Goal: Task Accomplishment & Management: Complete application form

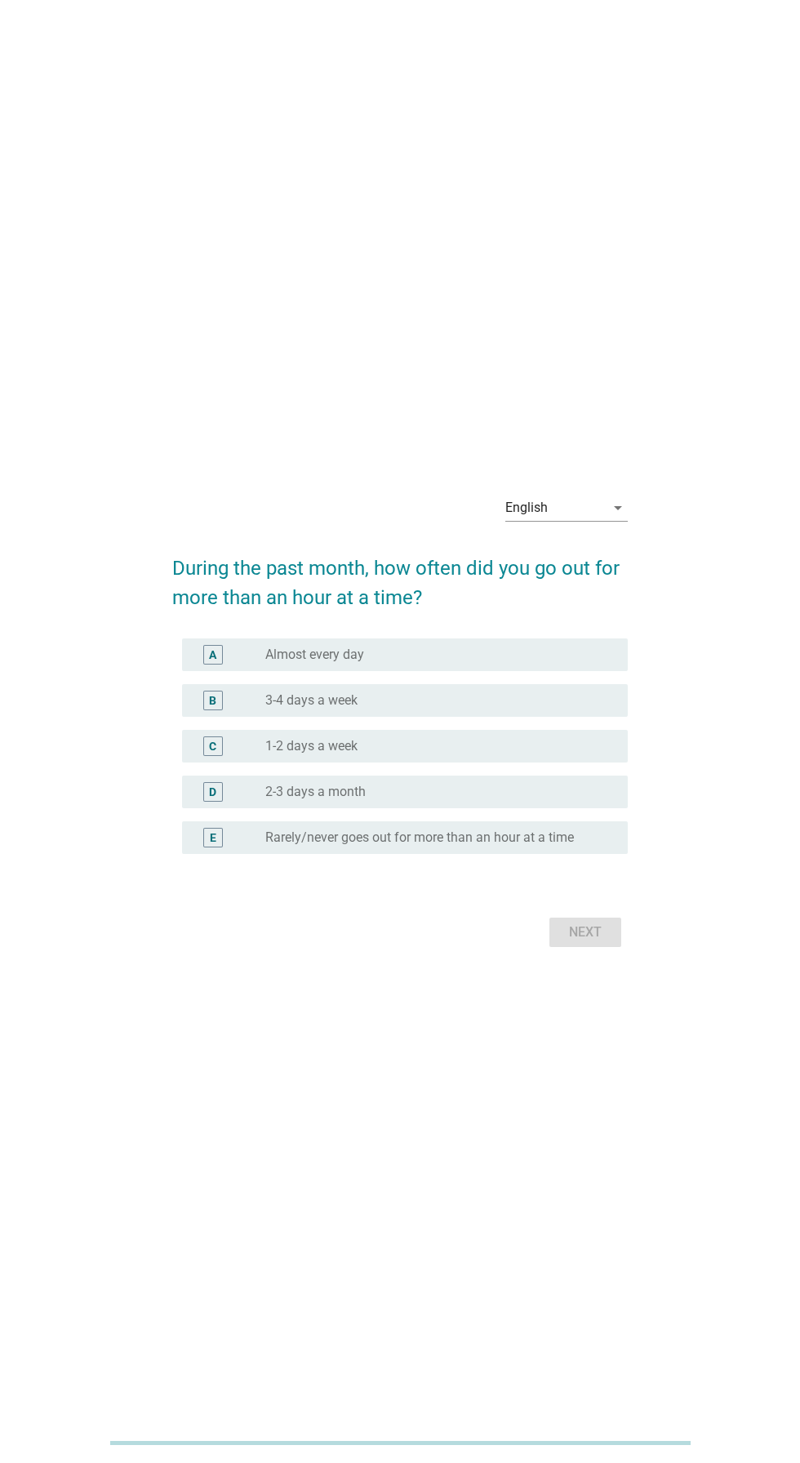
scroll to position [32, 0]
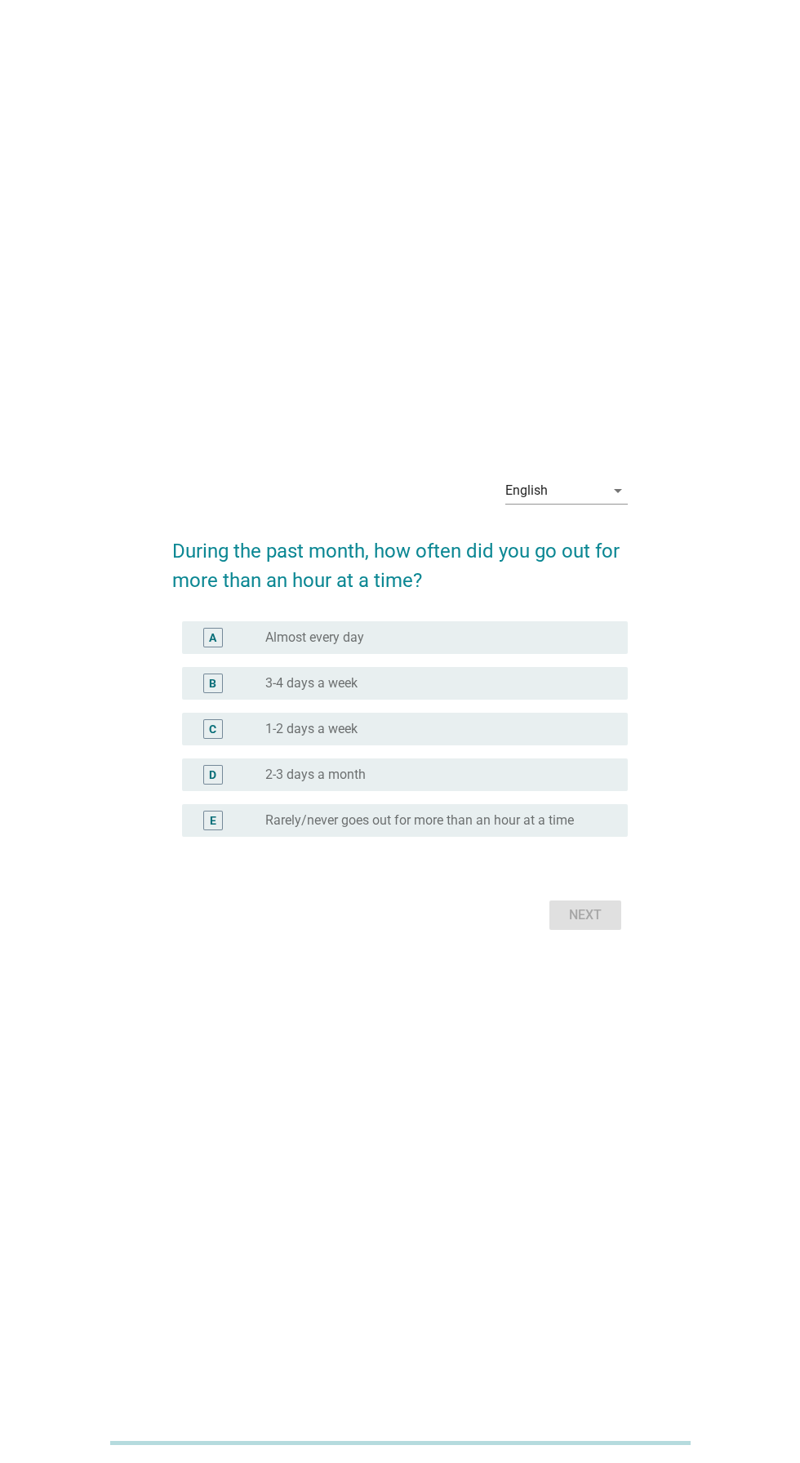
click at [603, 504] on div "English arrow_drop_down" at bounding box center [566, 491] width 122 height 26
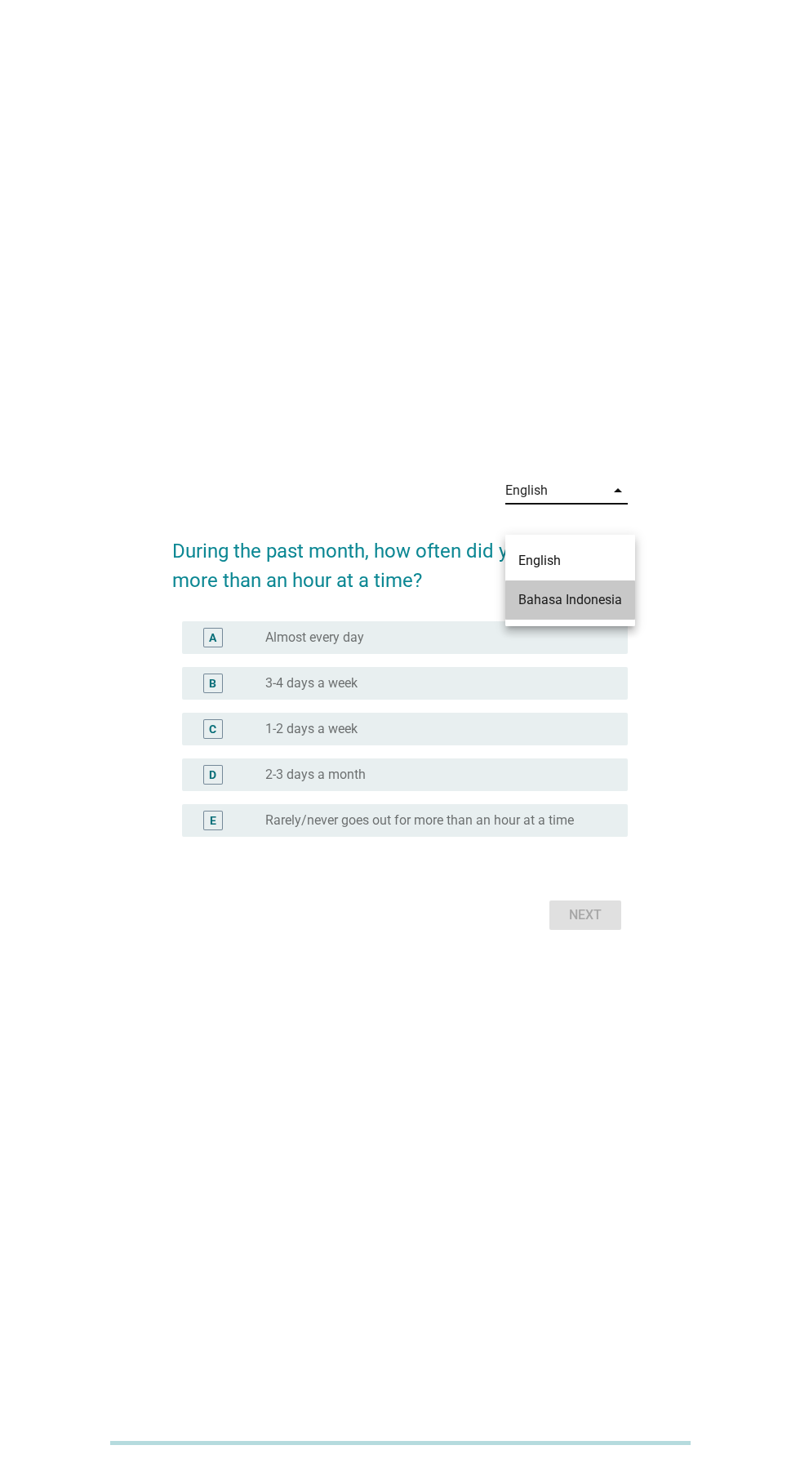
click at [614, 604] on div "Bahasa Indonesia" at bounding box center [570, 600] width 104 height 20
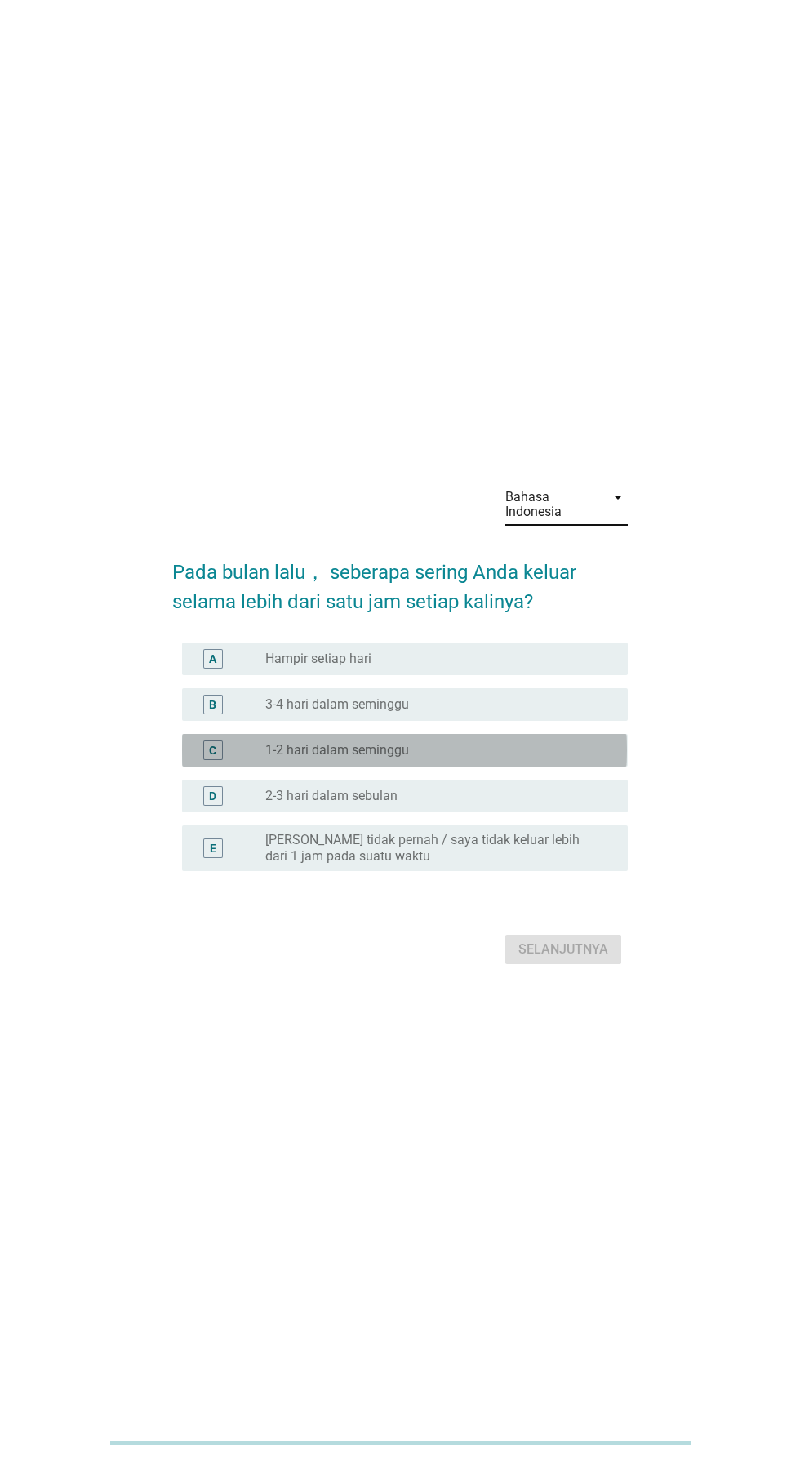
scroll to position [39, 0]
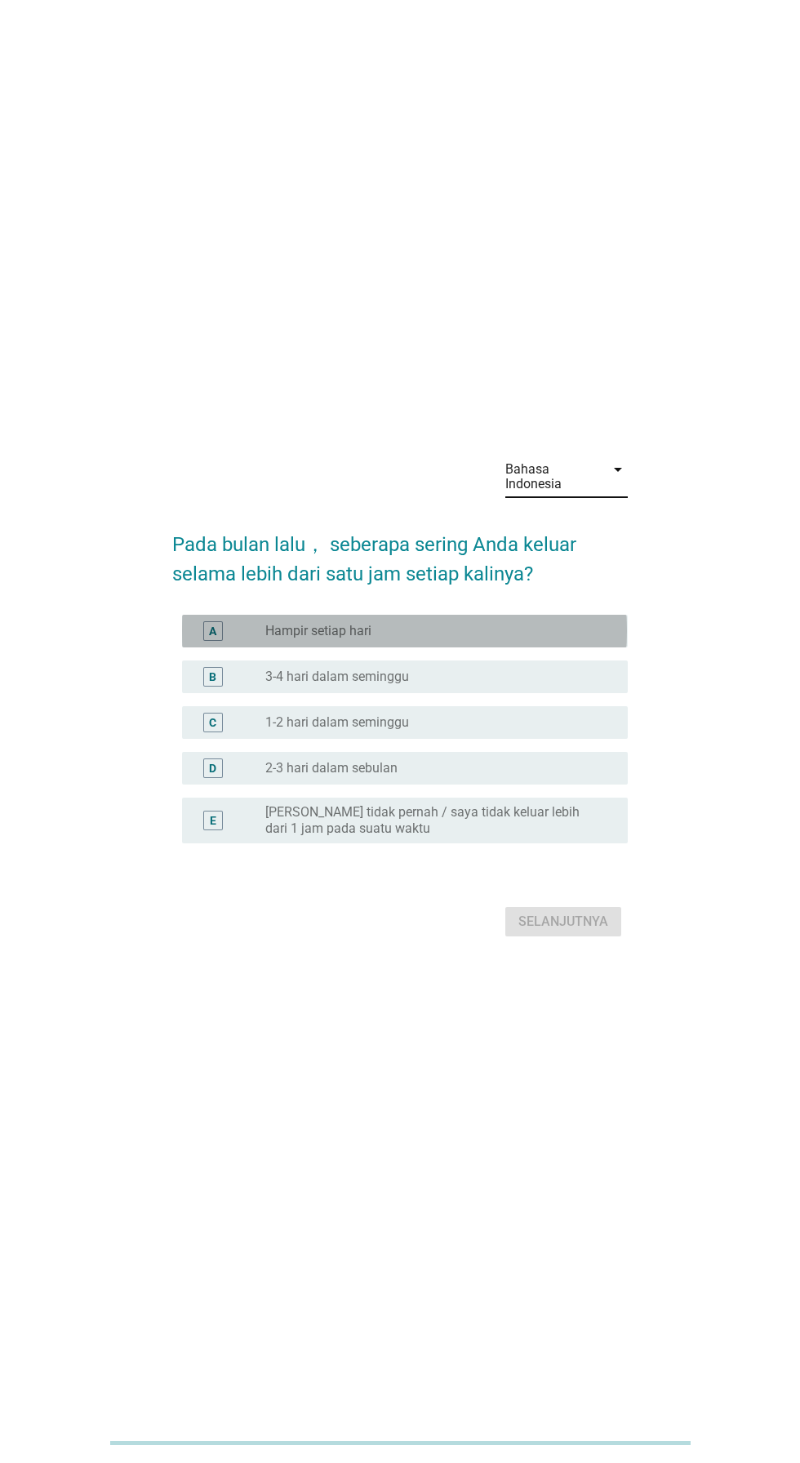
click at [519, 639] on div "radio_button_unchecked Hampir setiap hari" at bounding box center [433, 631] width 336 height 16
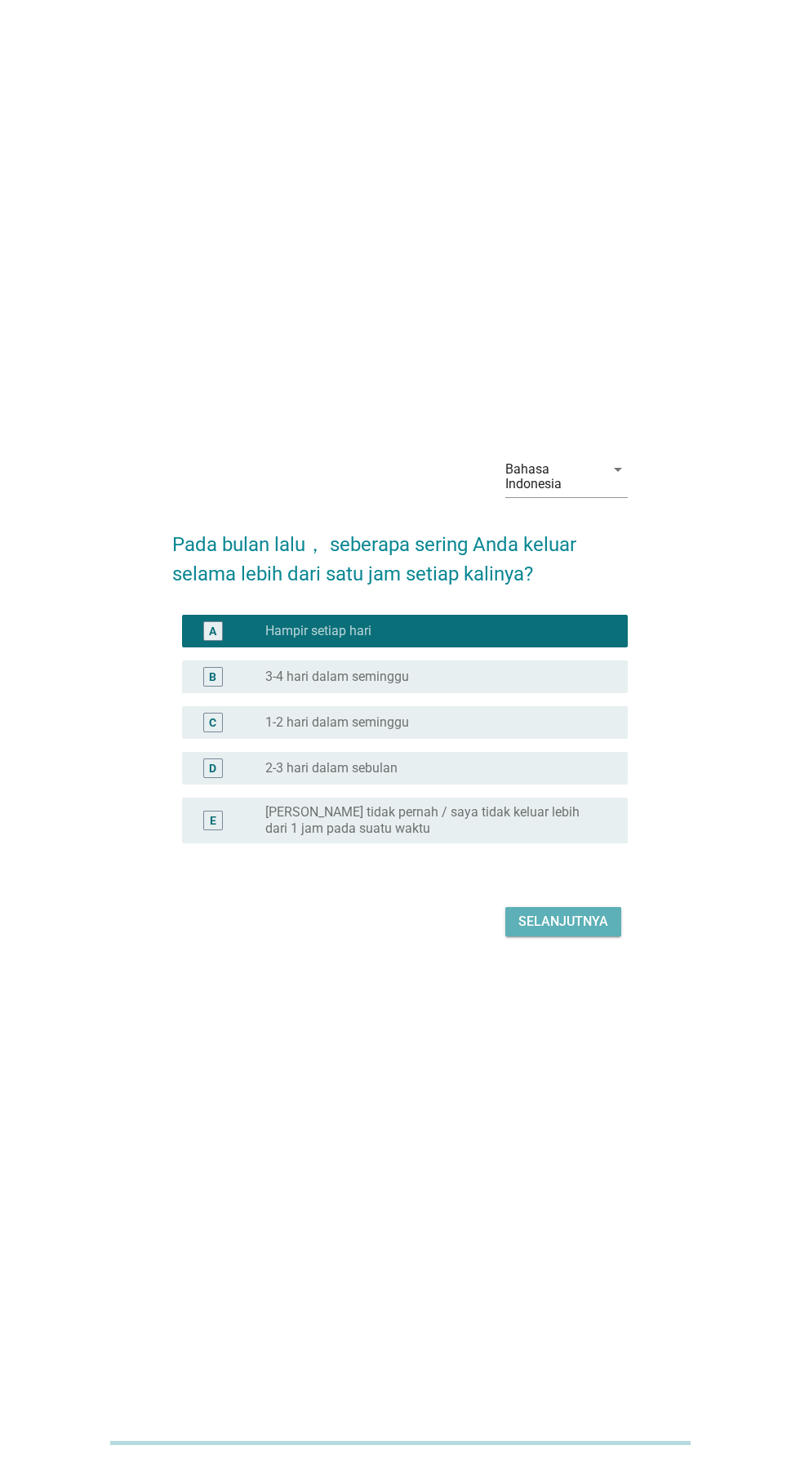
click at [595, 936] on button "Selanjutnya" at bounding box center [563, 921] width 116 height 29
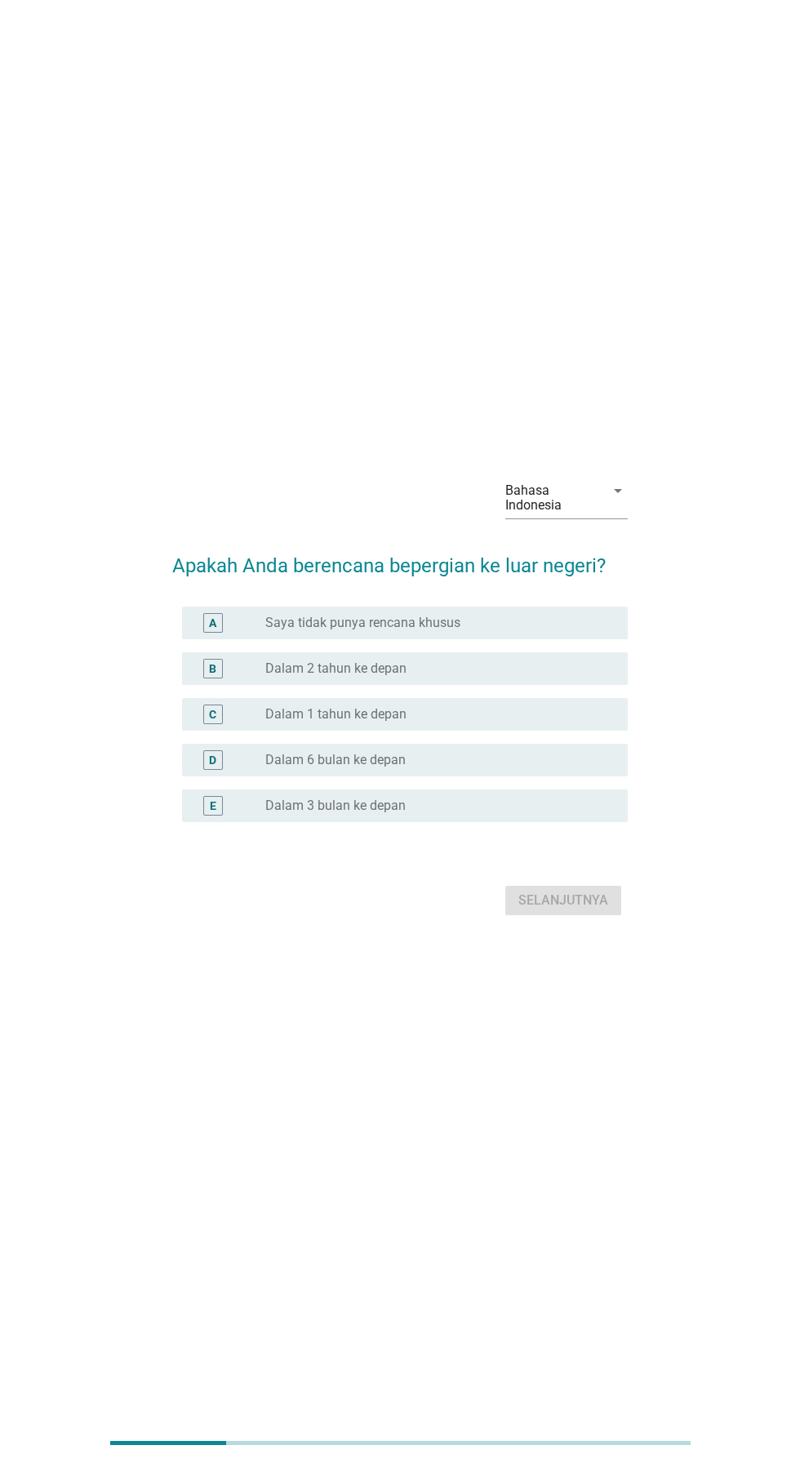
scroll to position [0, 0]
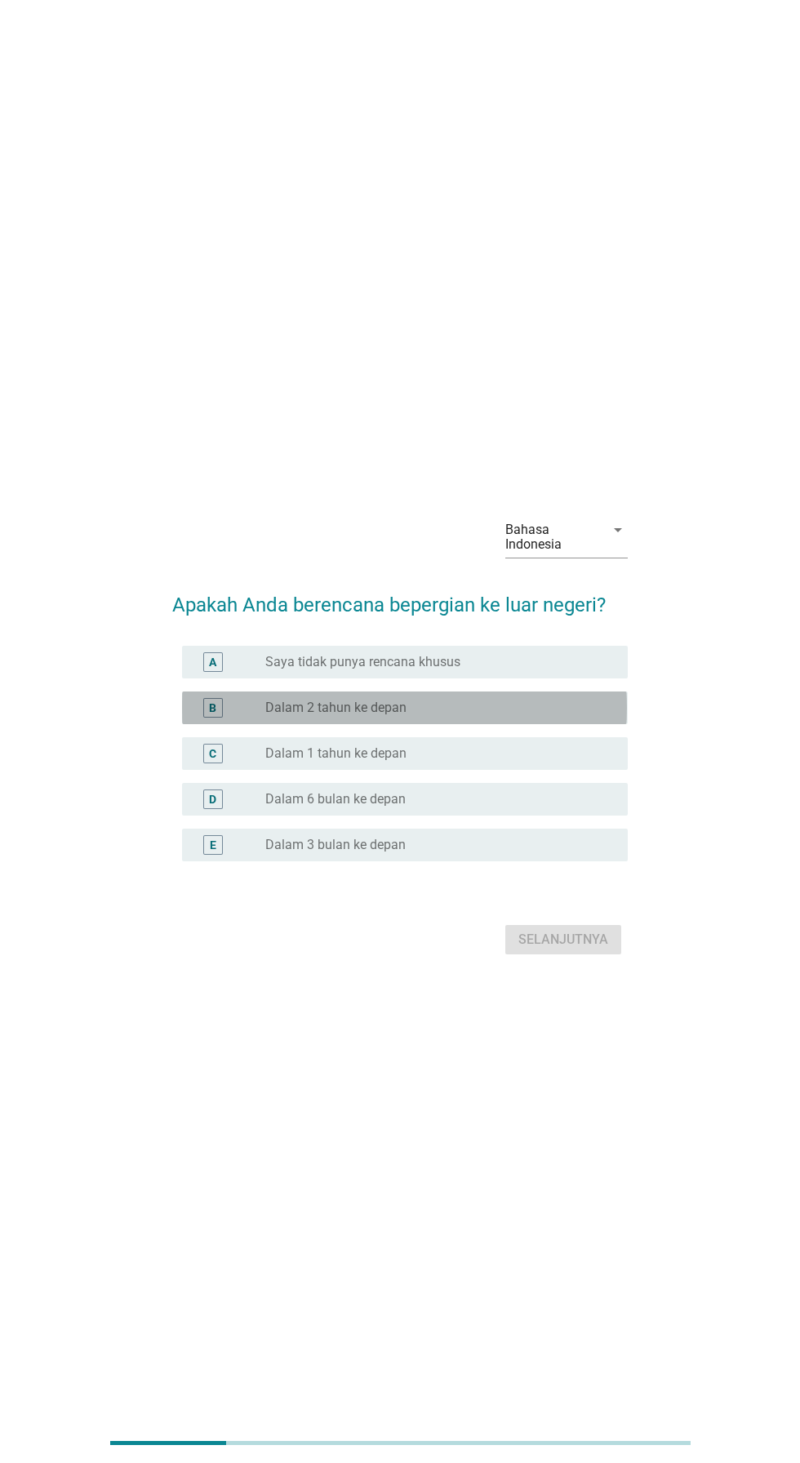
click at [504, 716] on div "radio_button_unchecked Dalam 2 tahun ke depan" at bounding box center [433, 708] width 336 height 16
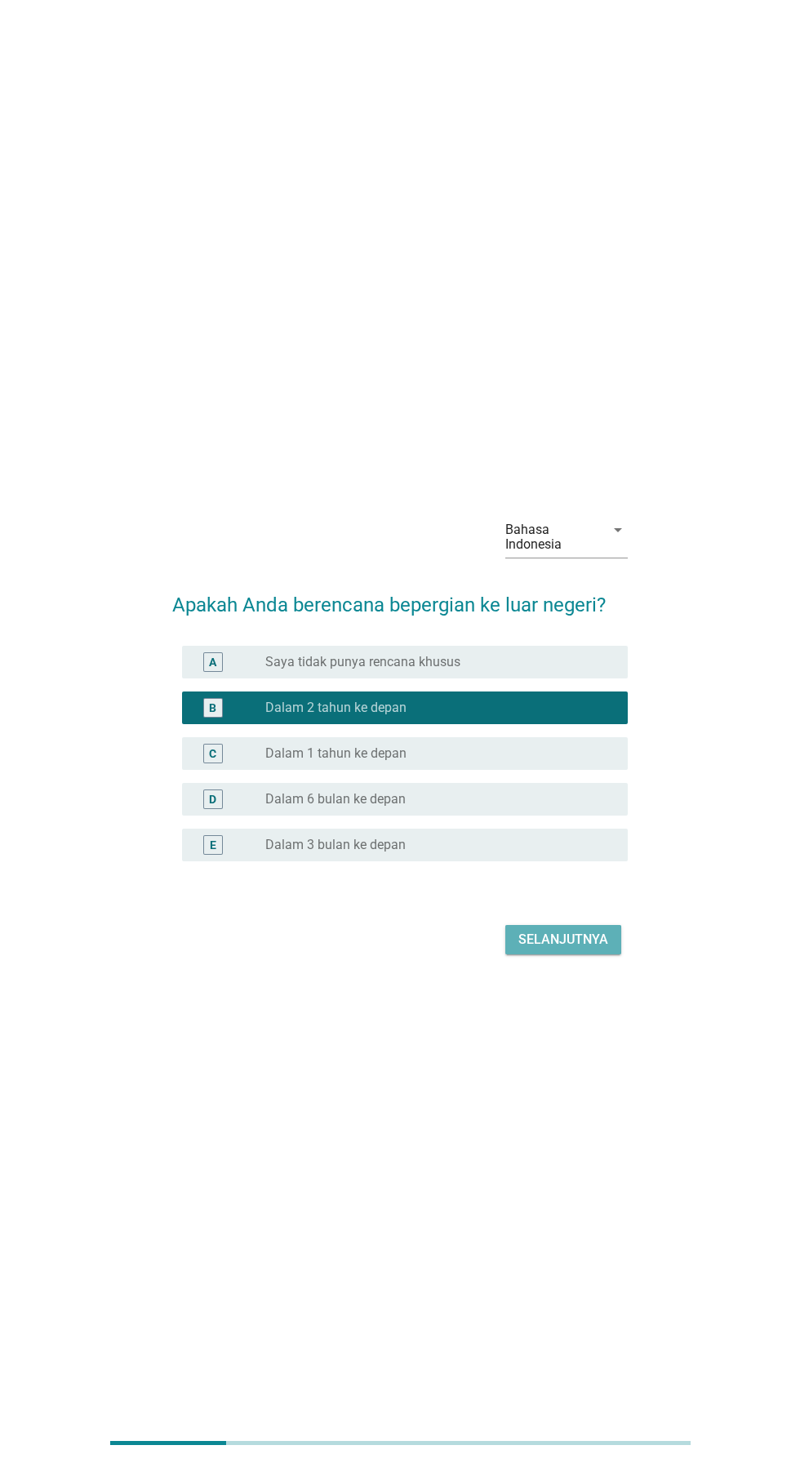
click at [593, 949] on div "Selanjutnya" at bounding box center [563, 940] width 90 height 20
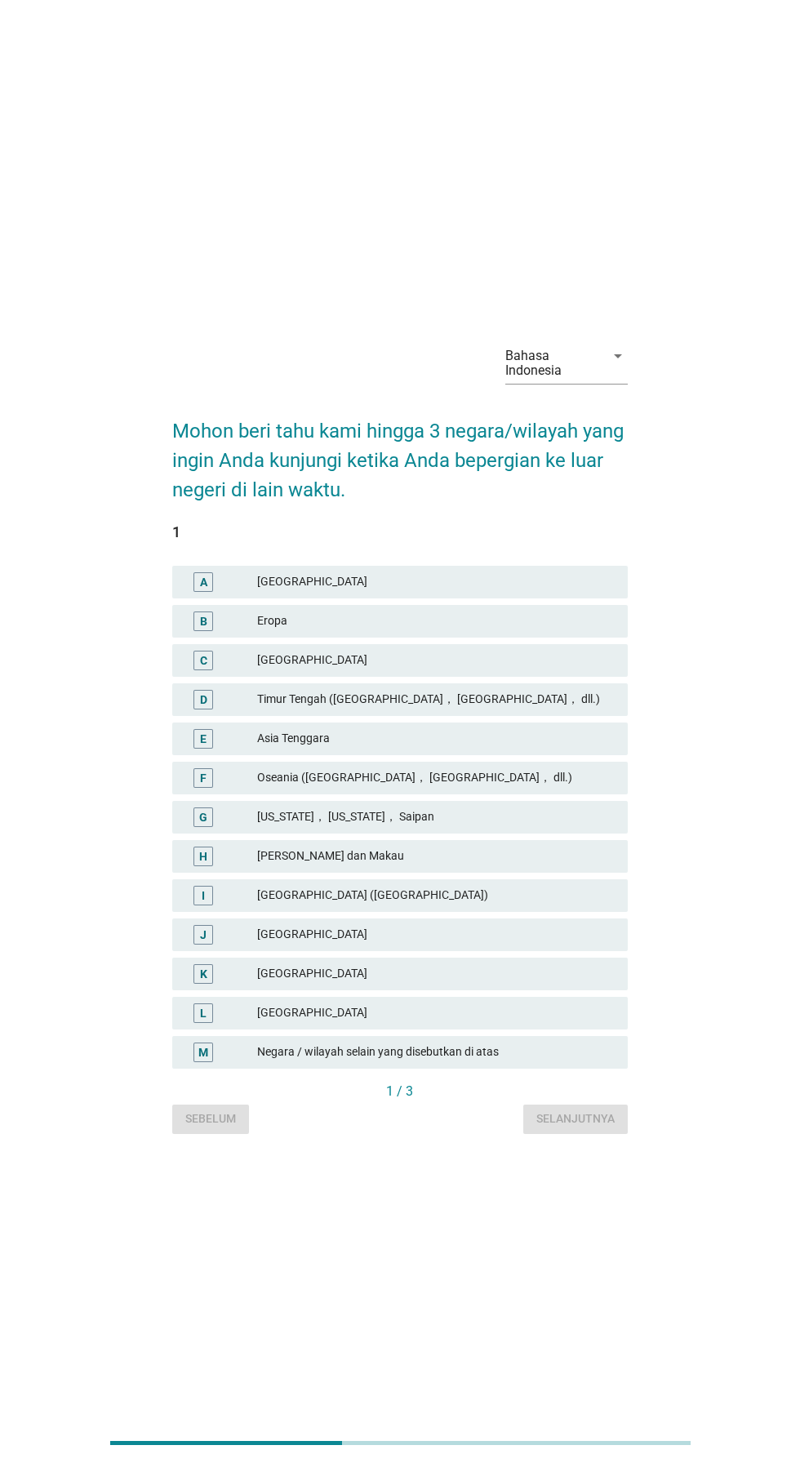
click at [520, 788] on div "Oseania ([GEOGRAPHIC_DATA]， [GEOGRAPHIC_DATA]， dll.)" at bounding box center [436, 778] width 358 height 20
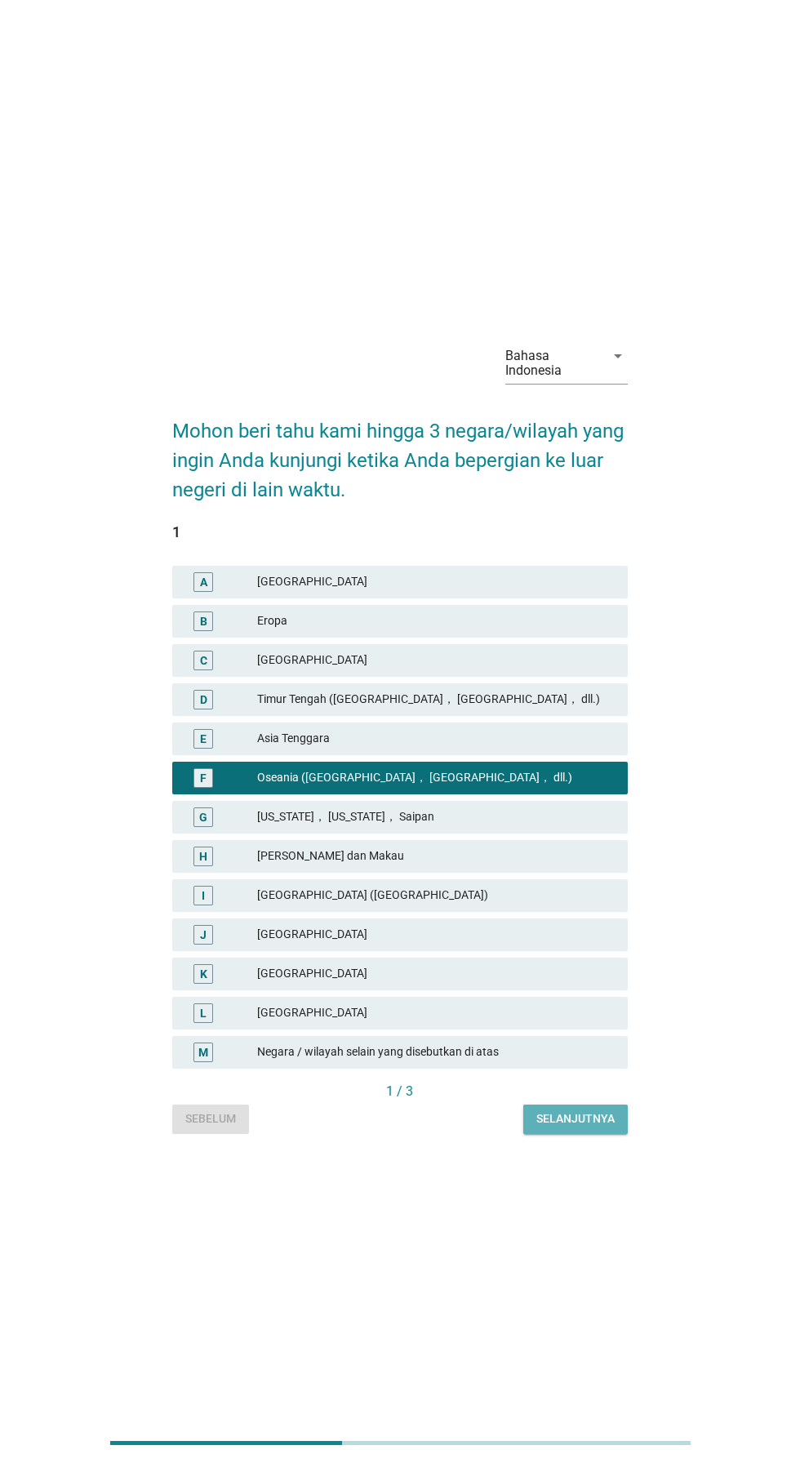
click at [585, 1127] on div "Selanjutnya" at bounding box center [575, 1118] width 78 height 17
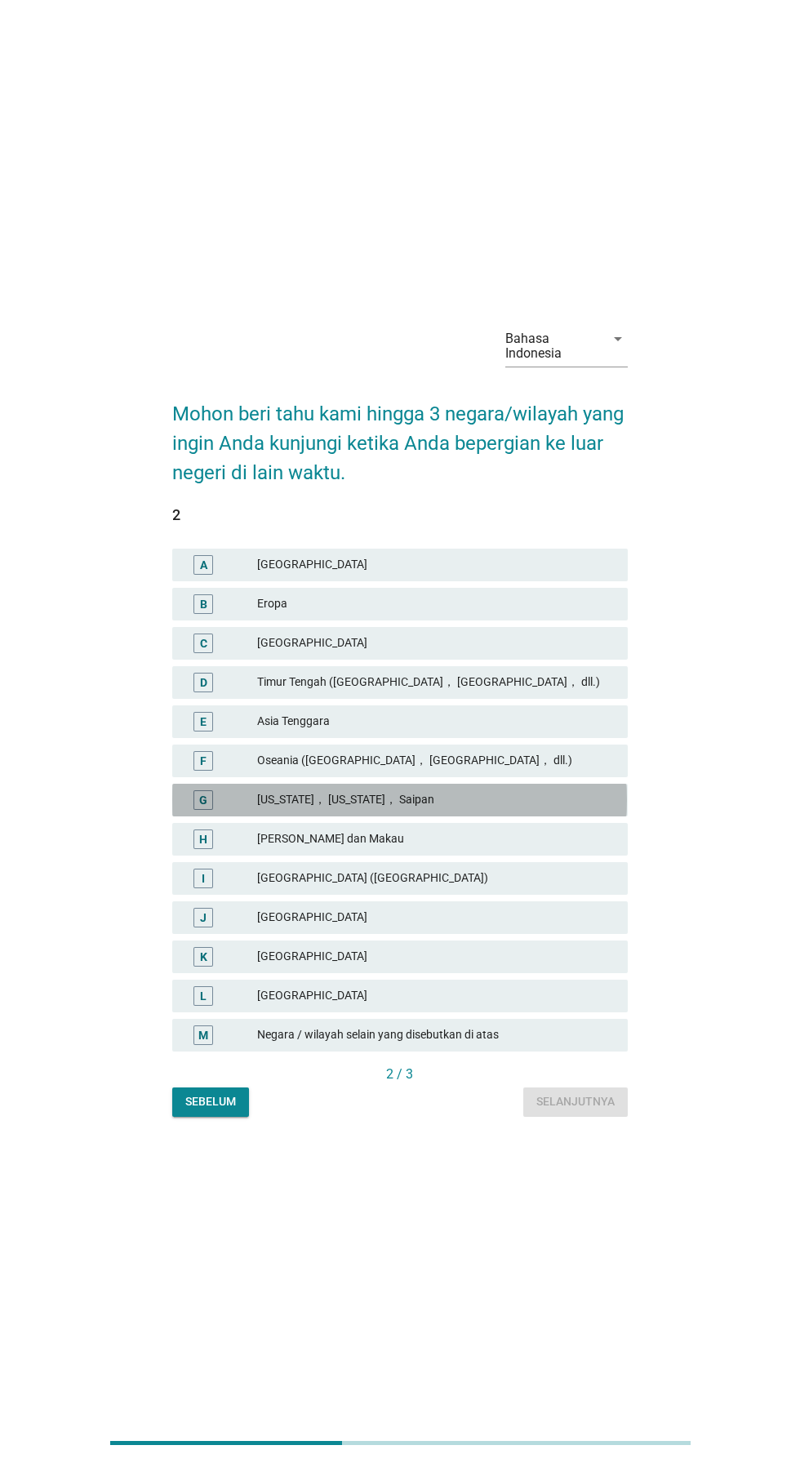
scroll to position [39, 0]
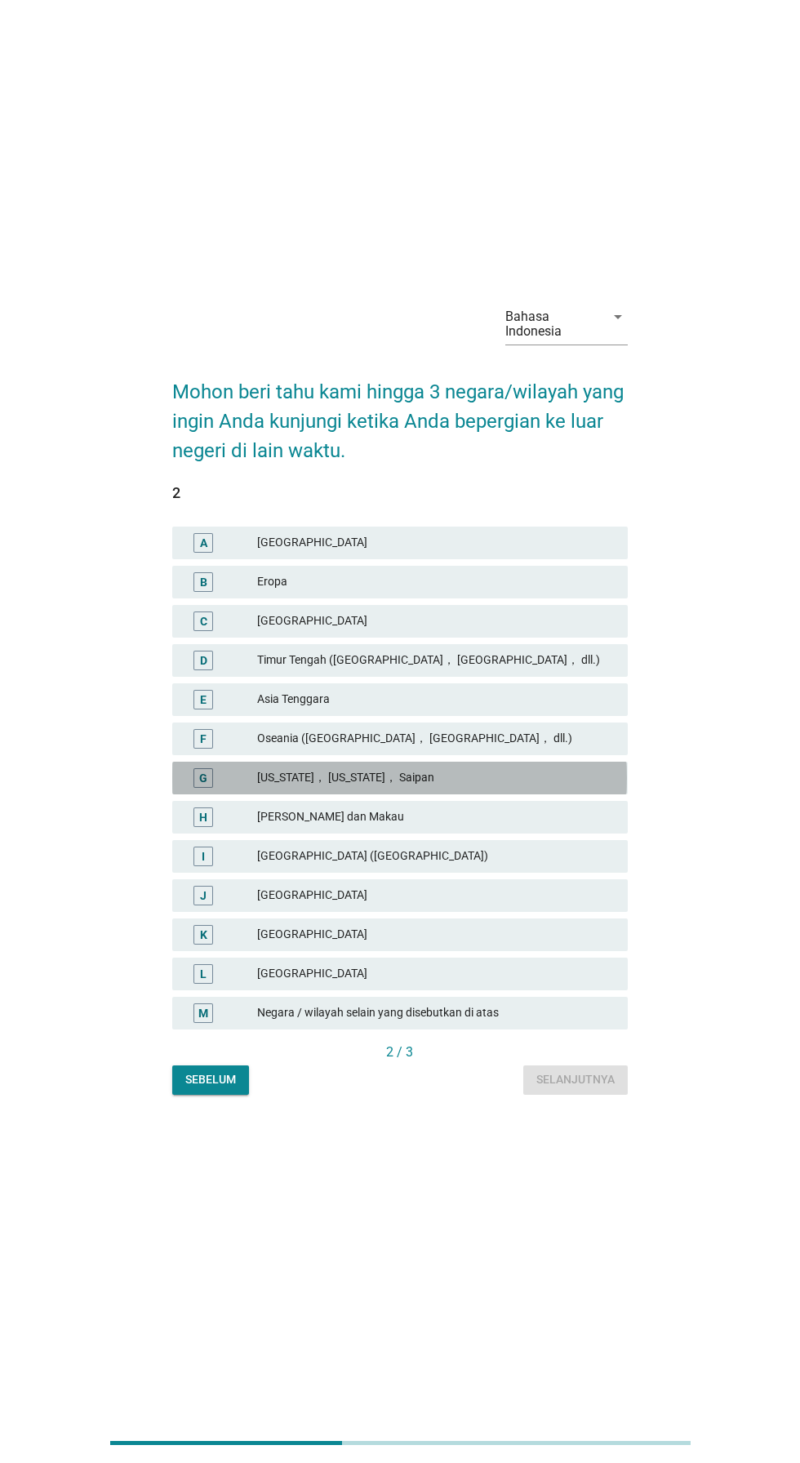
click at [464, 788] on div "[US_STATE]， [US_STATE]， Saipan" at bounding box center [436, 778] width 358 height 20
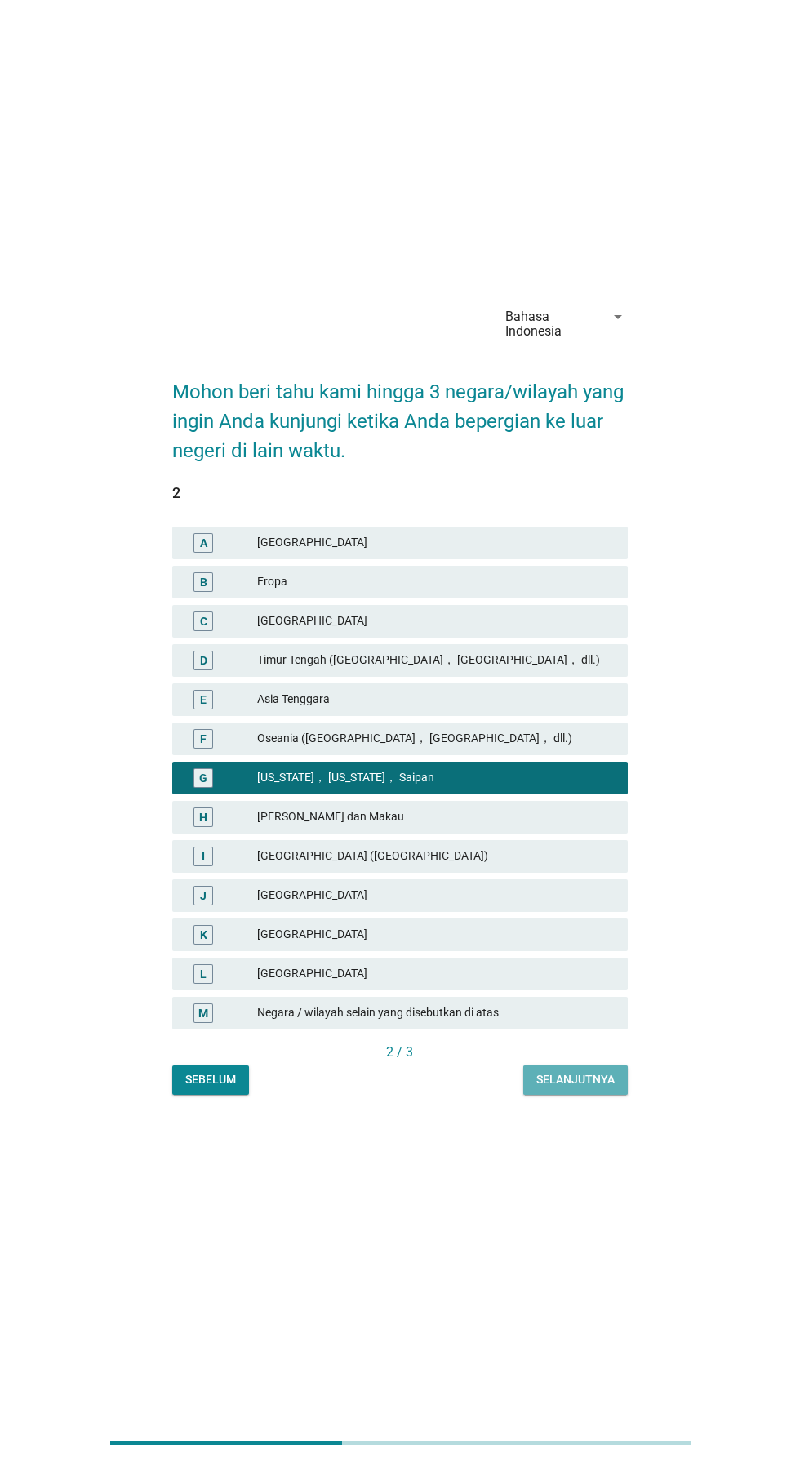
click at [581, 1088] on div "Selanjutnya" at bounding box center [575, 1079] width 78 height 17
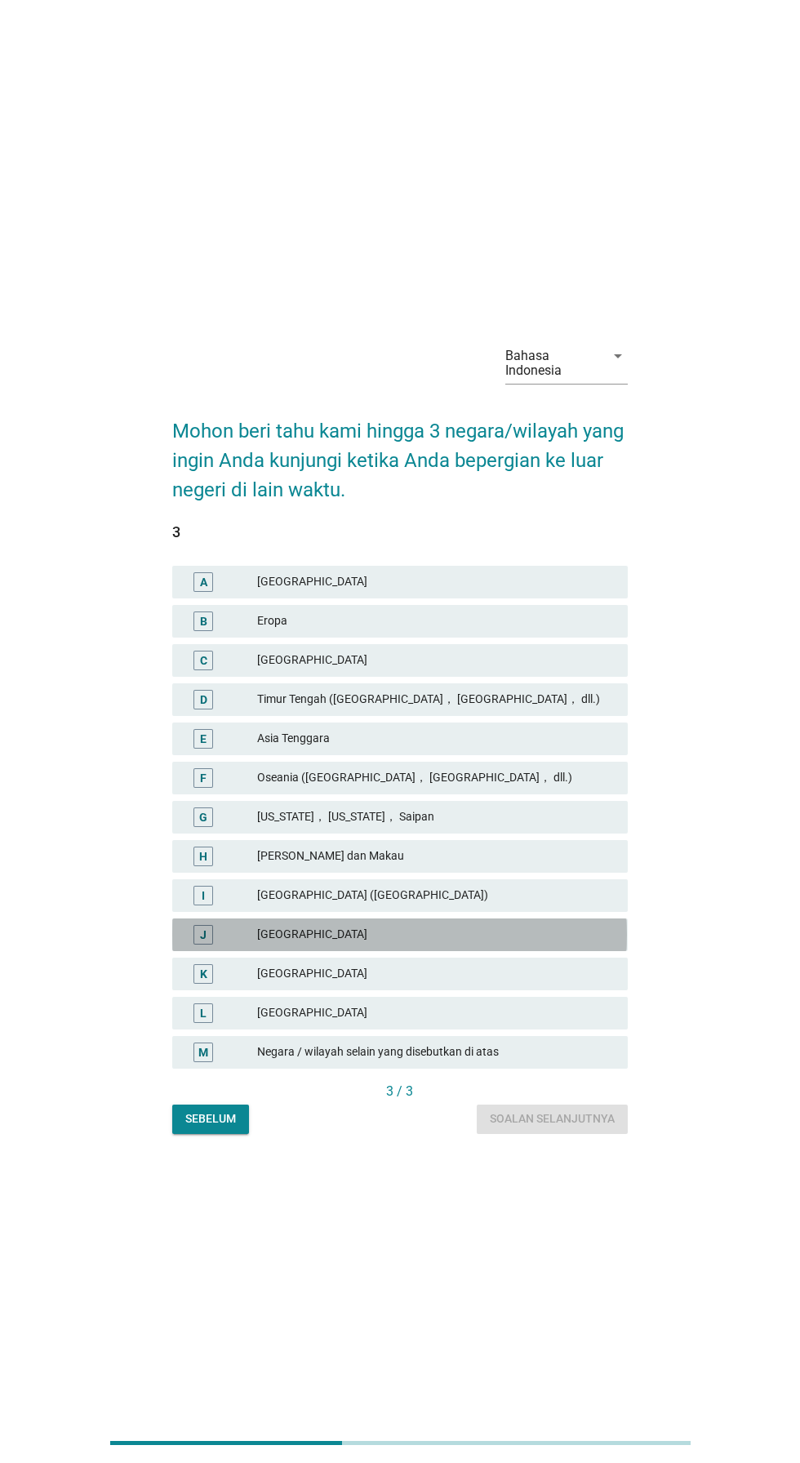
click at [437, 944] on div "[GEOGRAPHIC_DATA]" at bounding box center [436, 935] width 358 height 20
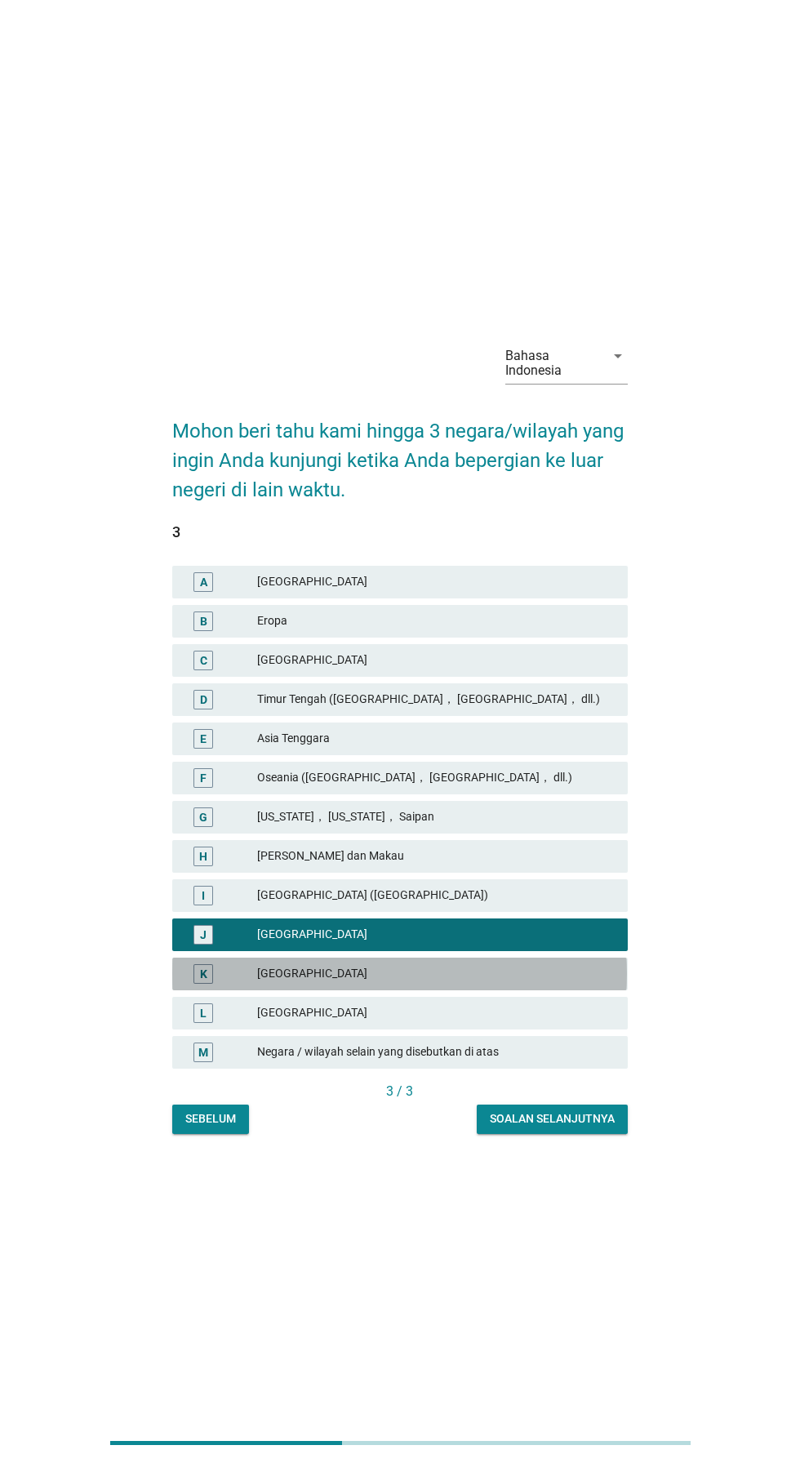
click at [544, 984] on div "[GEOGRAPHIC_DATA]" at bounding box center [436, 974] width 358 height 20
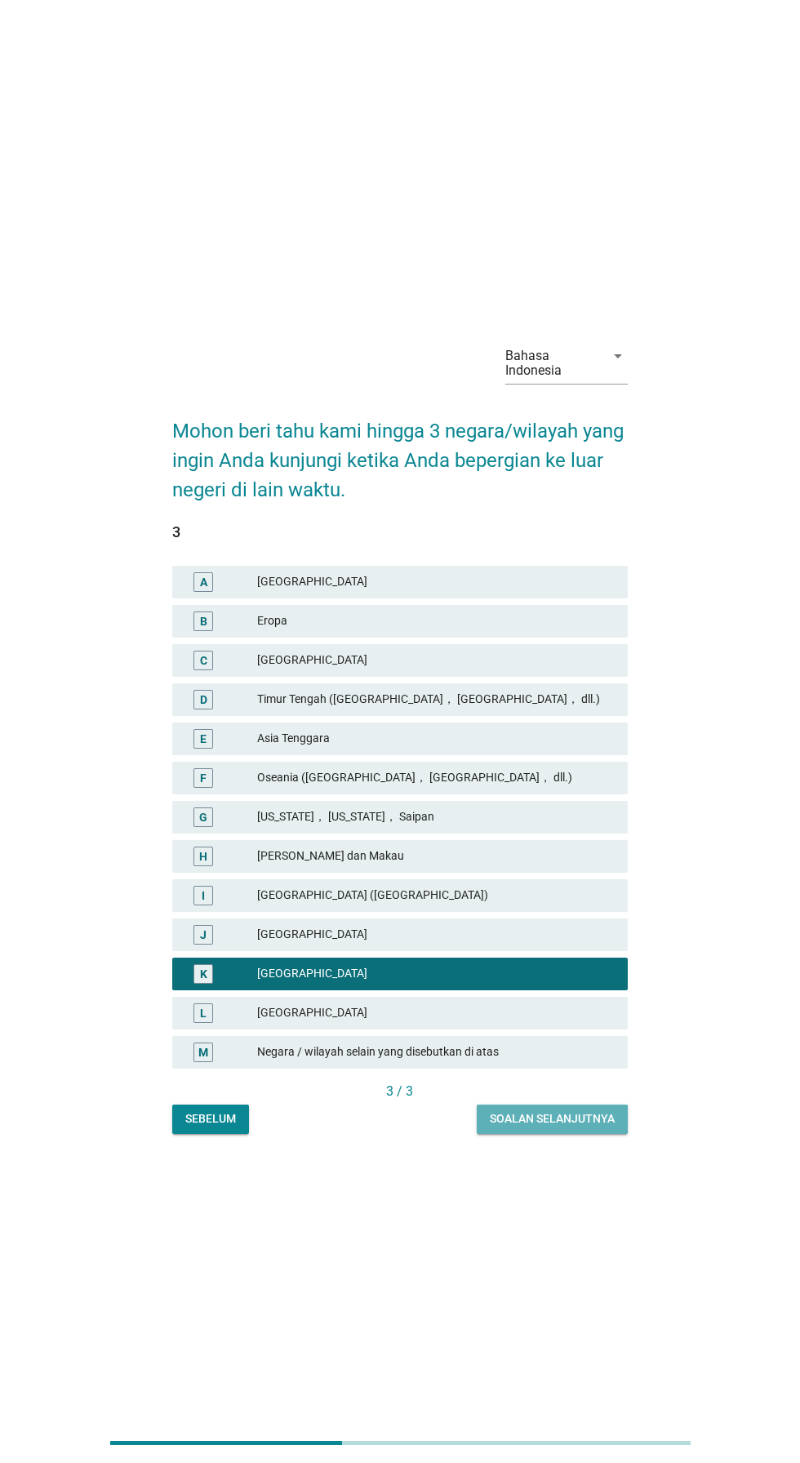
click at [562, 1127] on div "Soalan selanjutnya" at bounding box center [552, 1118] width 125 height 17
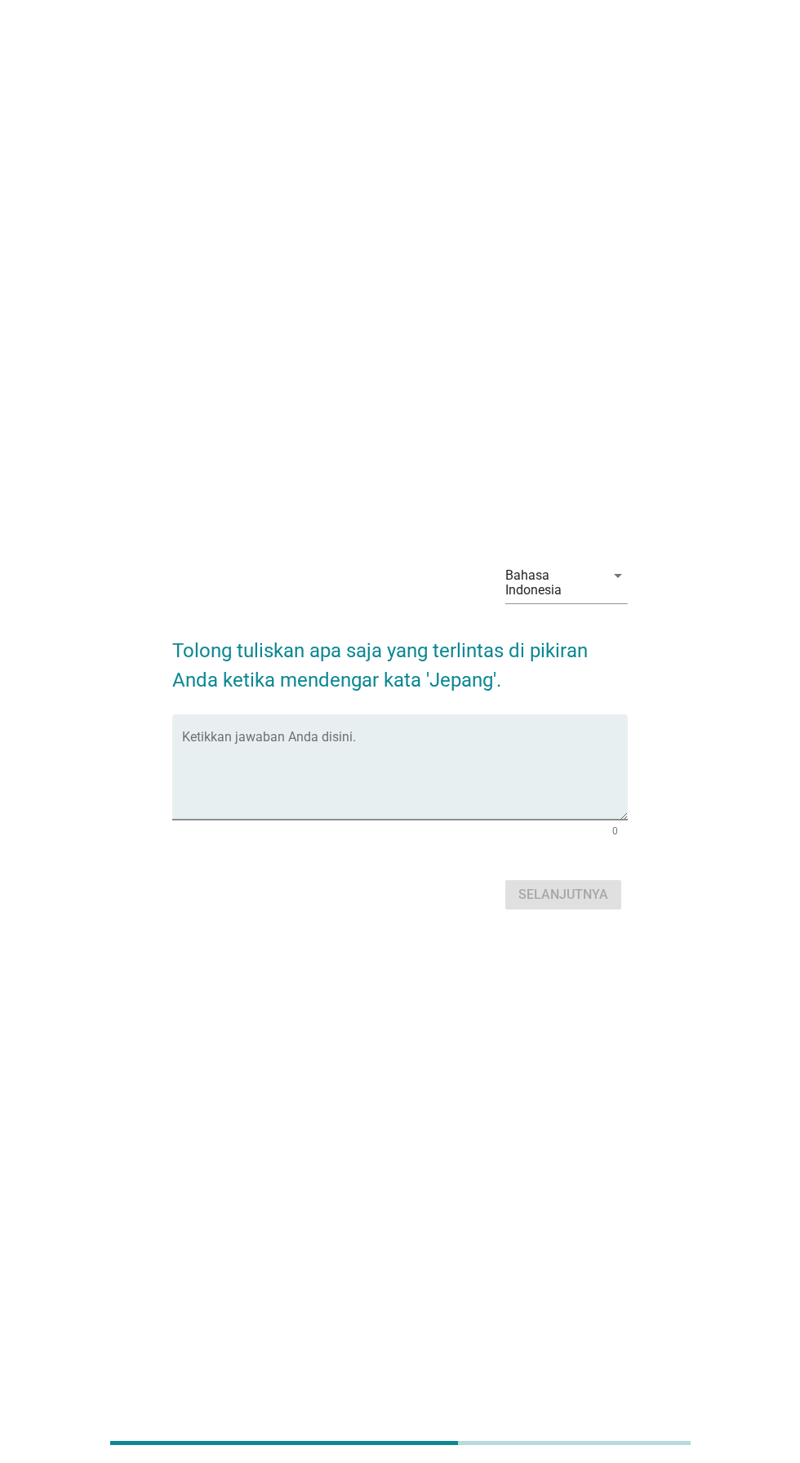
click at [408, 807] on textarea "Ketikkan jawaban Anda disini." at bounding box center [404, 777] width 445 height 86
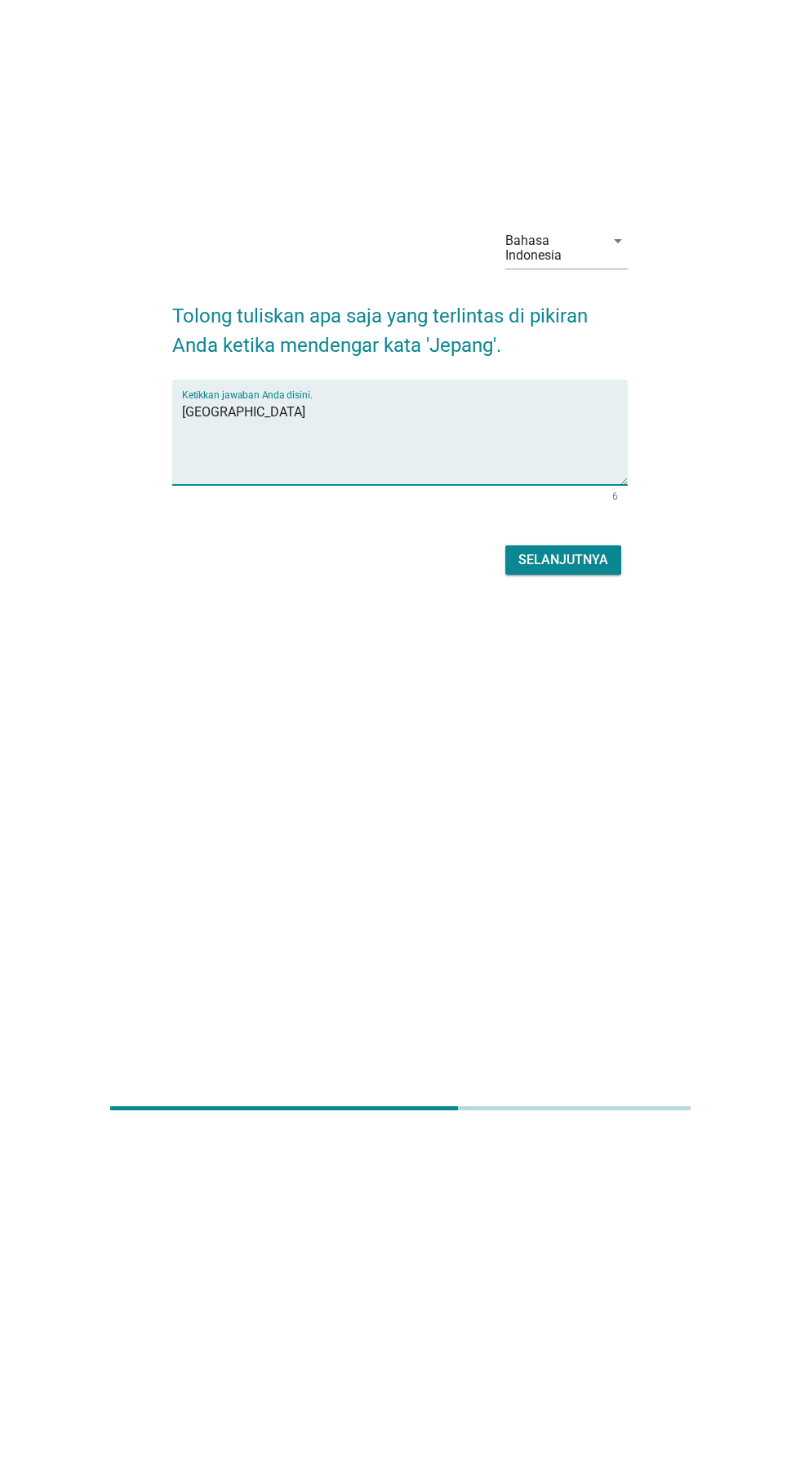
type textarea "[GEOGRAPHIC_DATA]"
click at [567, 904] on div "Selanjutnya" at bounding box center [563, 895] width 90 height 20
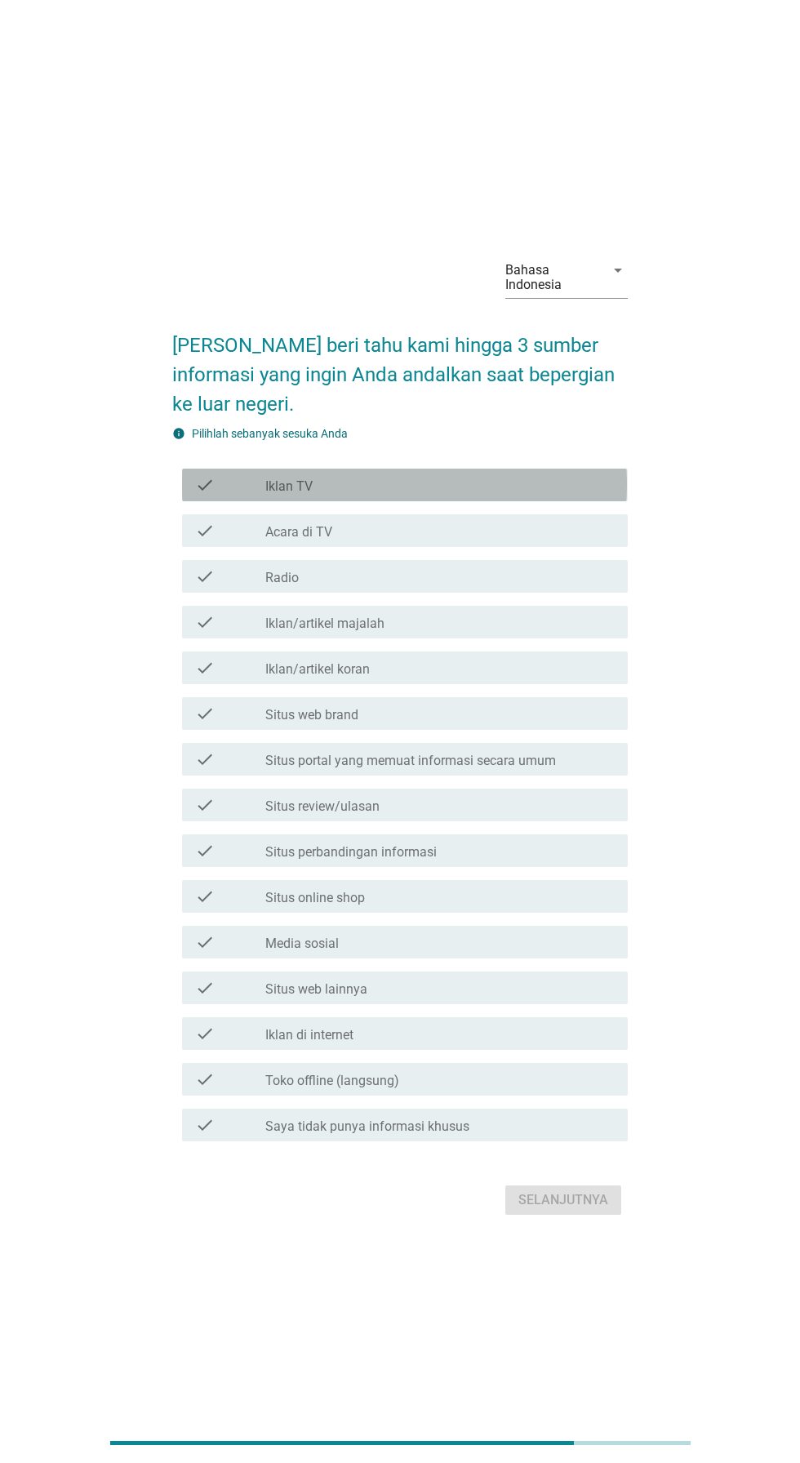
click at [544, 495] on div "check_box_outline_blank Iklan TV" at bounding box center [439, 485] width 349 height 20
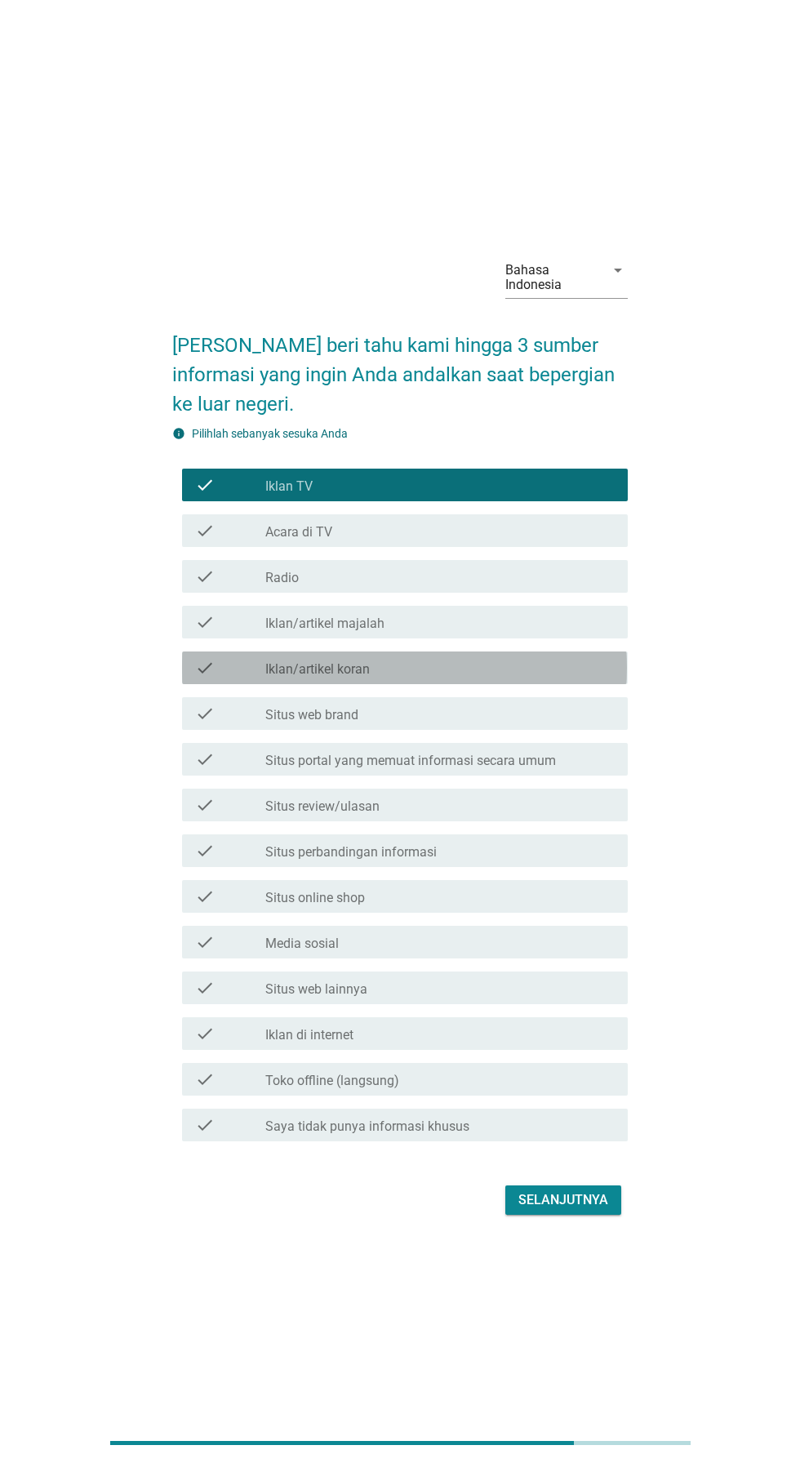
click at [482, 678] on div "check_box_outline_blank Iklan/artikel koran" at bounding box center [439, 668] width 349 height 20
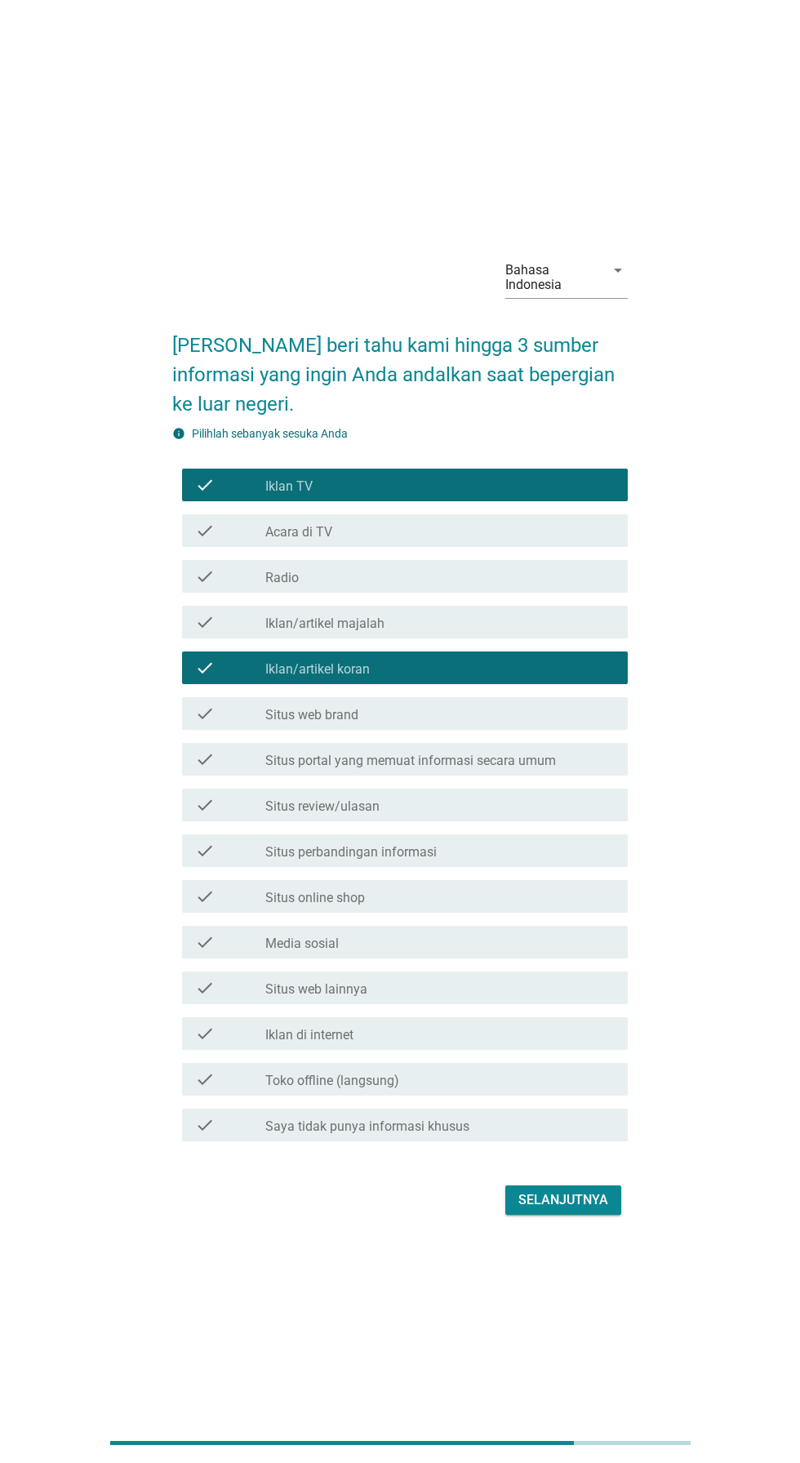
click at [448, 815] on div "check_box_outline_blank Situs review/ulasan" at bounding box center [439, 805] width 349 height 20
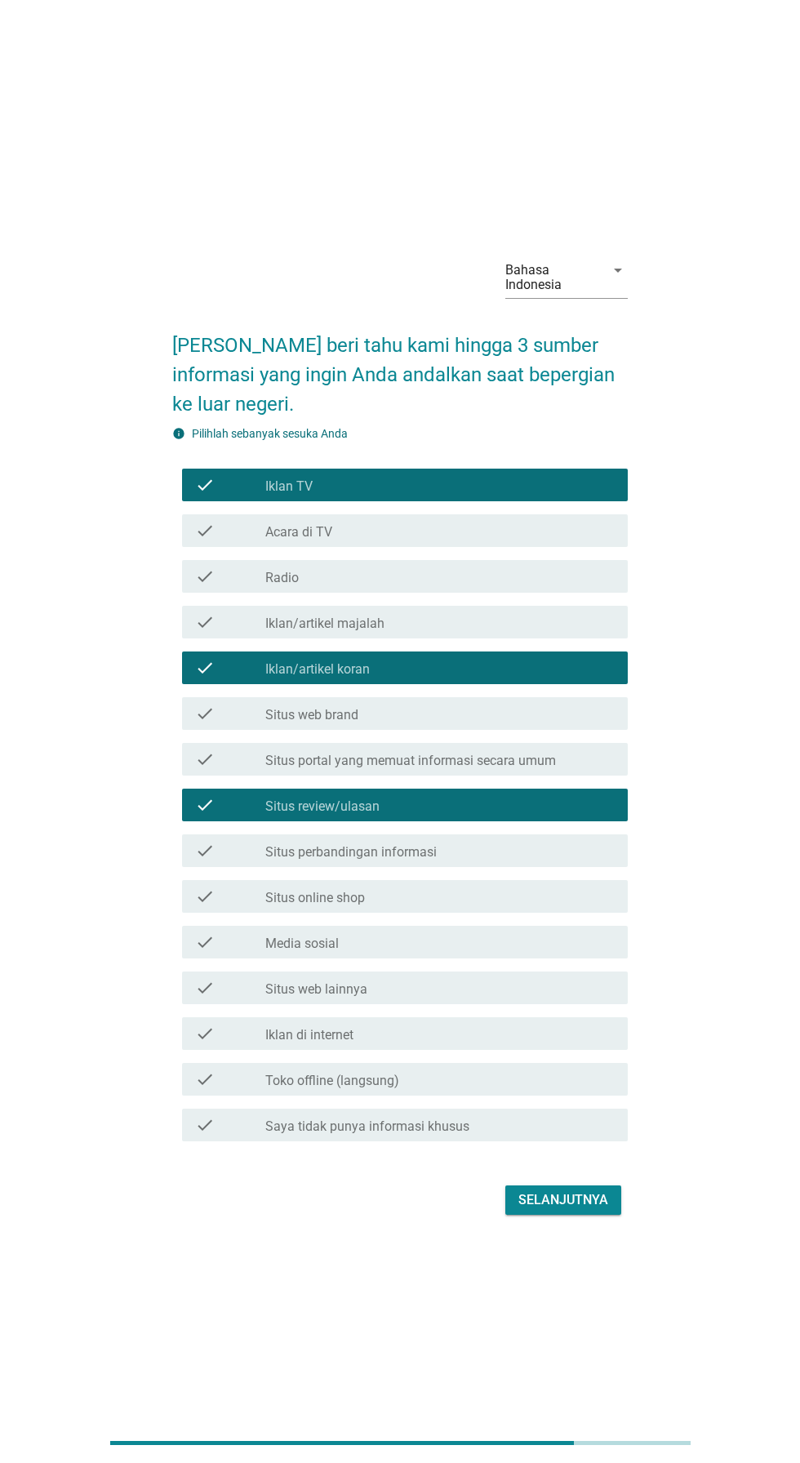
click at [465, 952] on div "check_box_outline_blank Media sosial" at bounding box center [439, 942] width 349 height 20
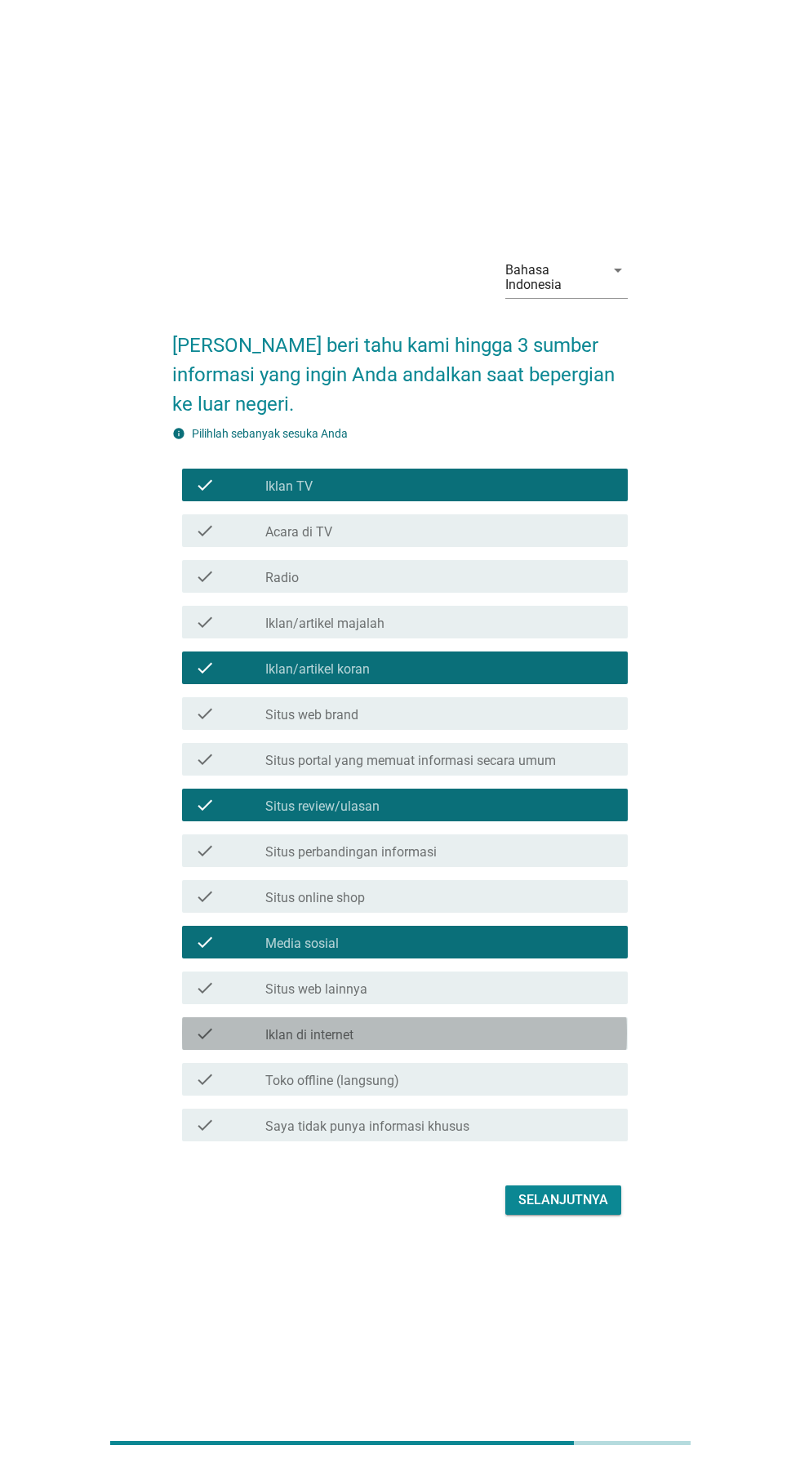
click at [478, 1043] on div "check_box_outline_blank Iklan di internet" at bounding box center [439, 1034] width 349 height 20
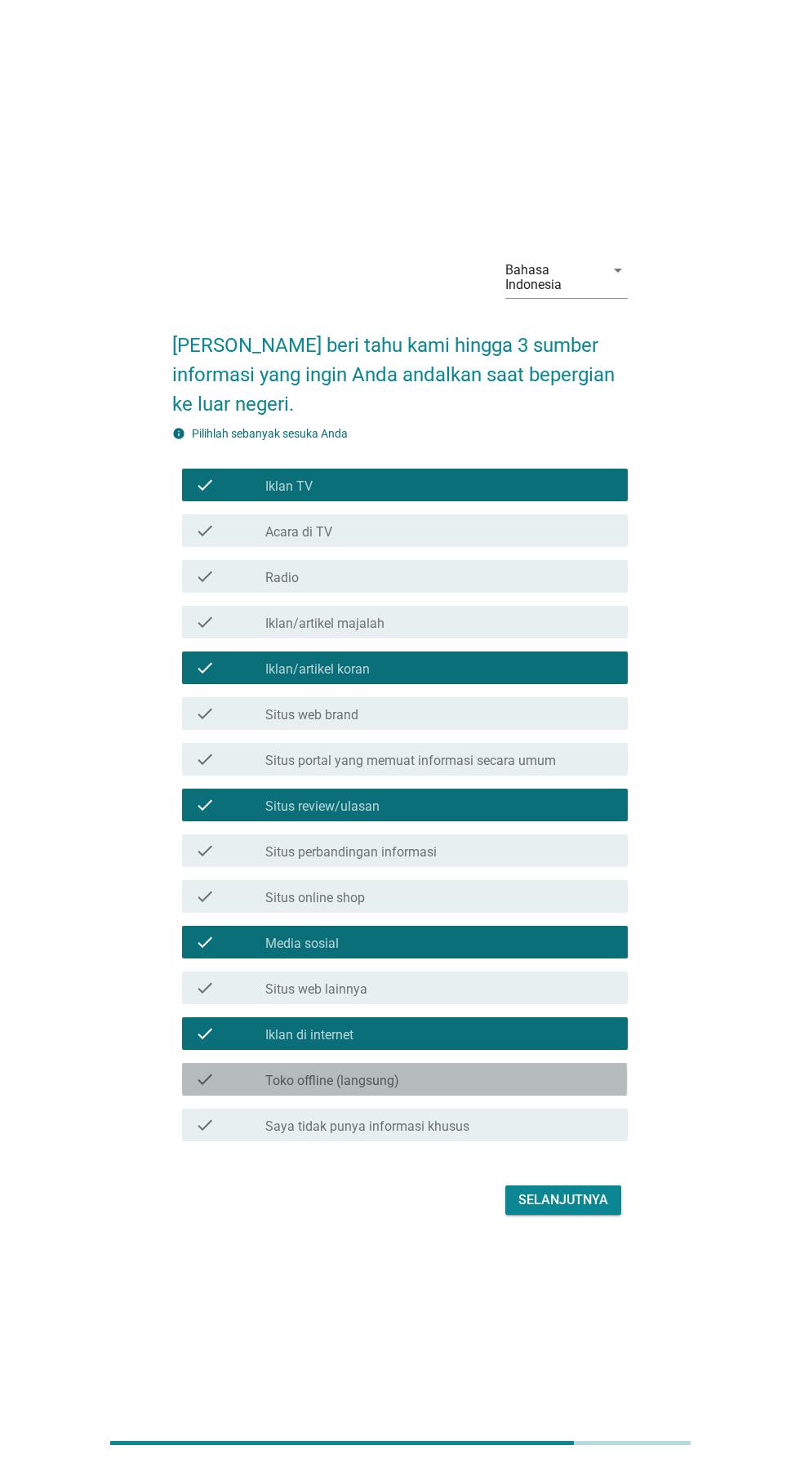
click at [525, 1089] on div "check_box_outline_blank Toko offline (langsung)" at bounding box center [439, 1079] width 349 height 20
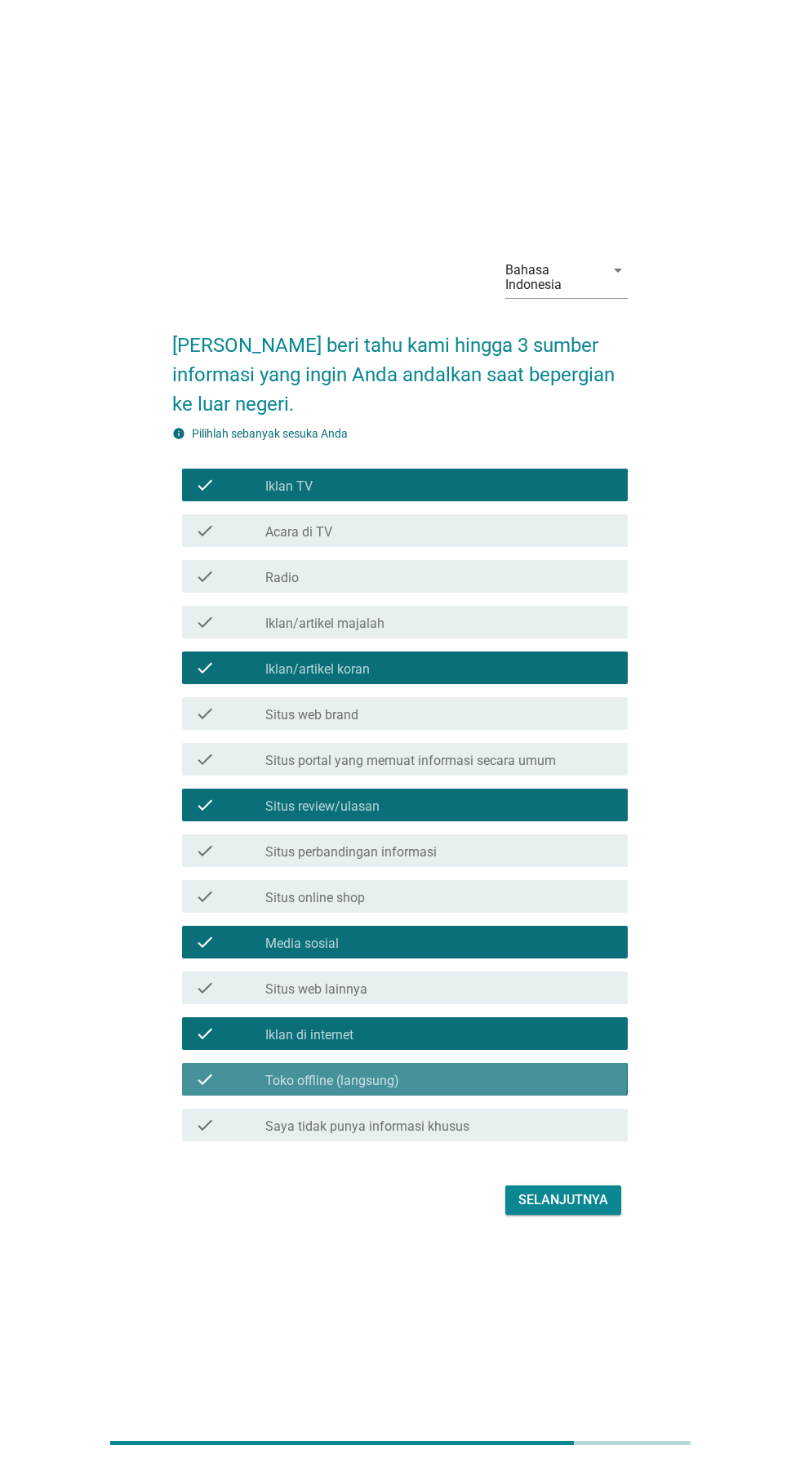
click at [520, 1089] on div "check_box_outline_blank Toko offline (langsung)" at bounding box center [439, 1079] width 349 height 20
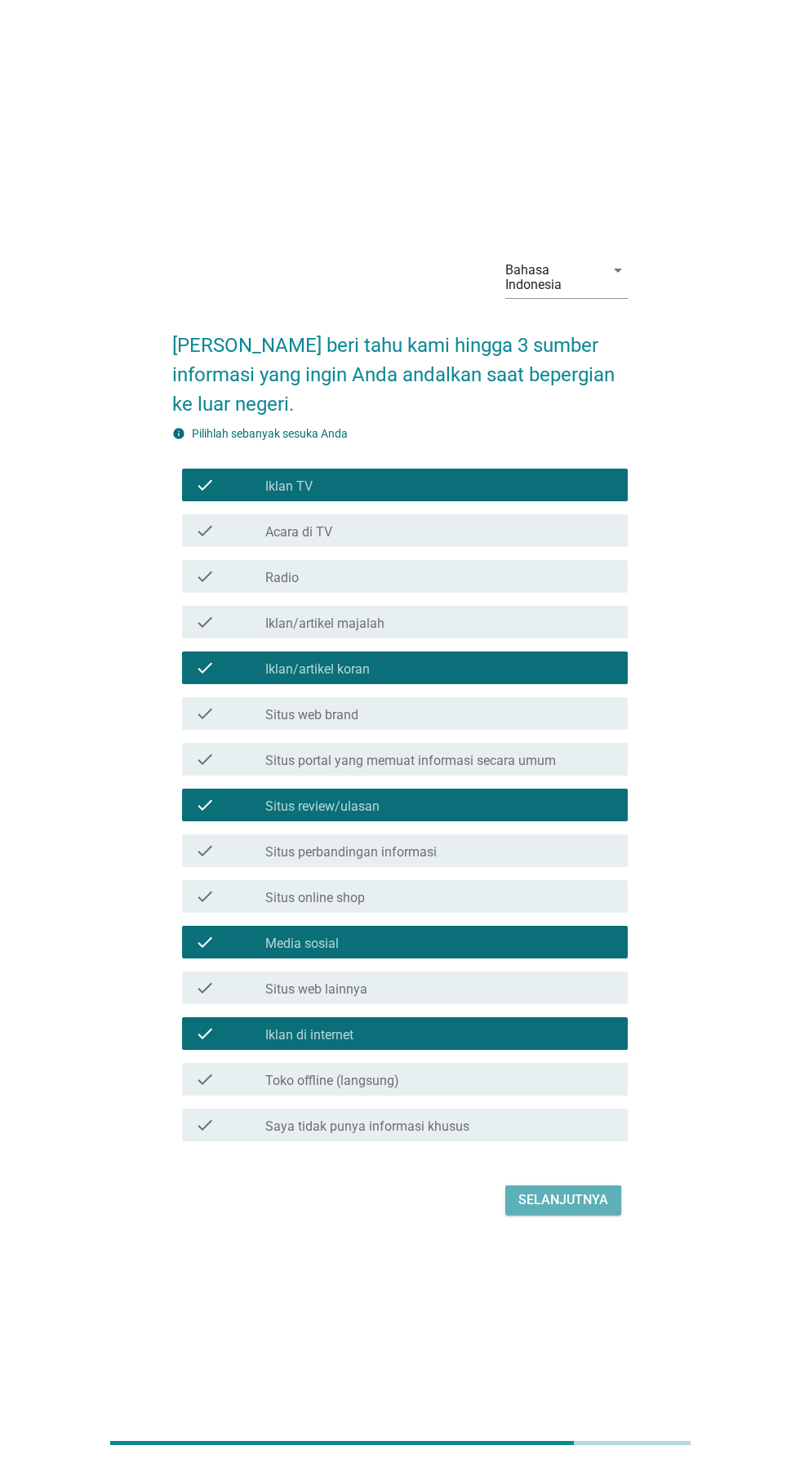
click at [588, 1210] on div "Selanjutnya" at bounding box center [563, 1200] width 90 height 20
